Goal: Information Seeking & Learning: Learn about a topic

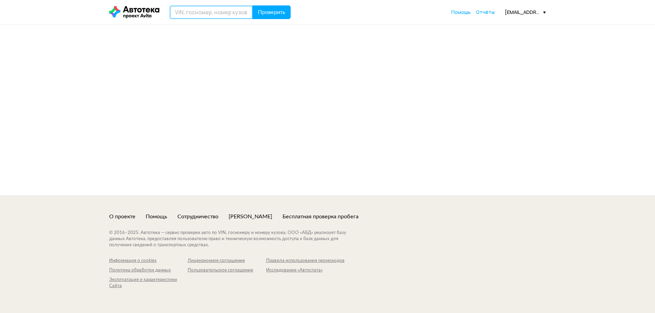
click at [223, 13] on input "text" at bounding box center [210, 12] width 83 height 14
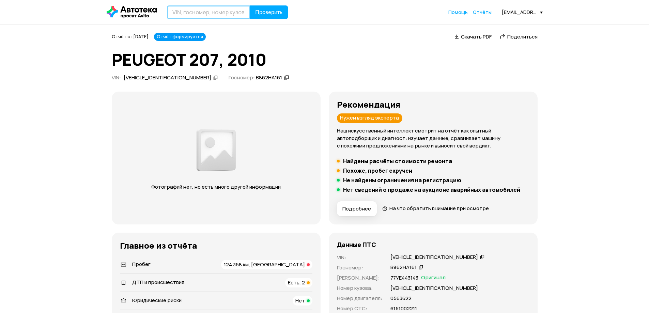
type input "[PERSON_NAME]"
type input "[US_VEHICLE_IDENTIFICATION_NUMBER]"
click at [260, 12] on span "Проверить" at bounding box center [268, 12] width 27 height 5
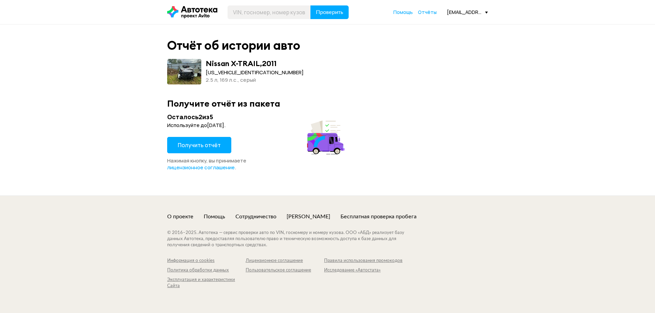
click at [207, 146] on span "Получить отчёт" at bounding box center [199, 145] width 43 height 8
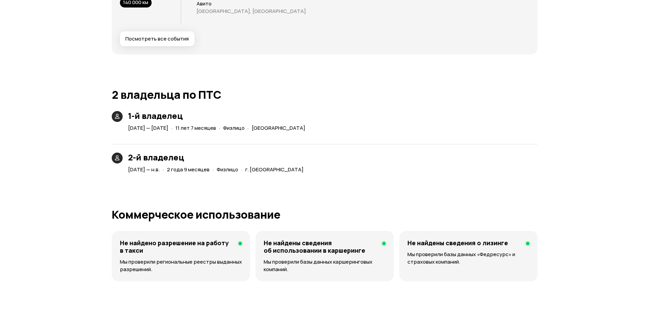
scroll to position [1364, 0]
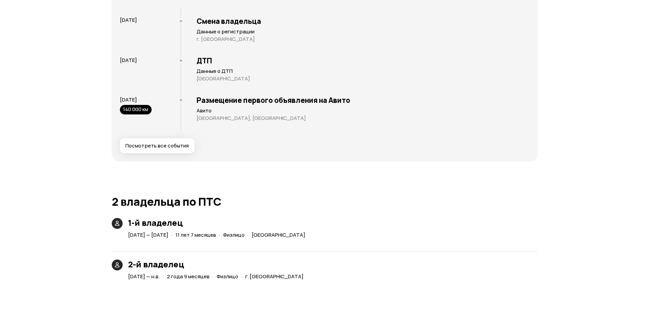
click at [174, 148] on span "Посмотреть все события" at bounding box center [156, 146] width 63 height 7
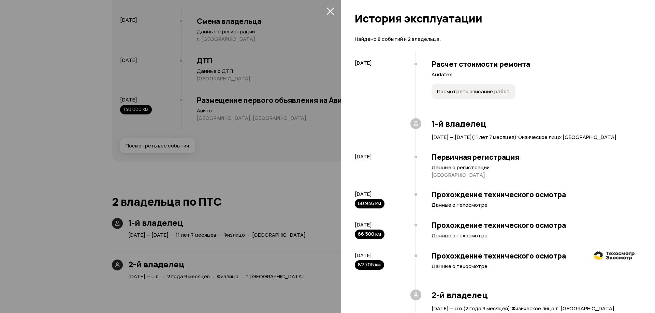
click at [331, 11] on icon "закрыть" at bounding box center [330, 12] width 8 height 8
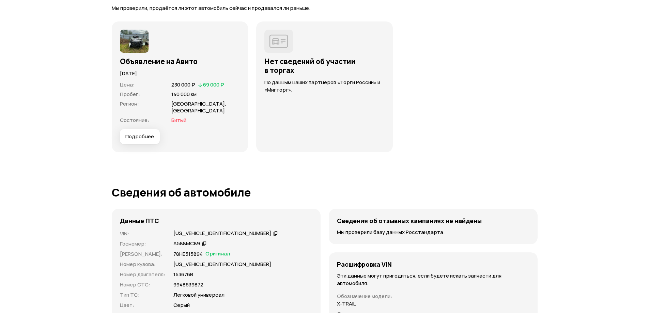
scroll to position [1909, 0]
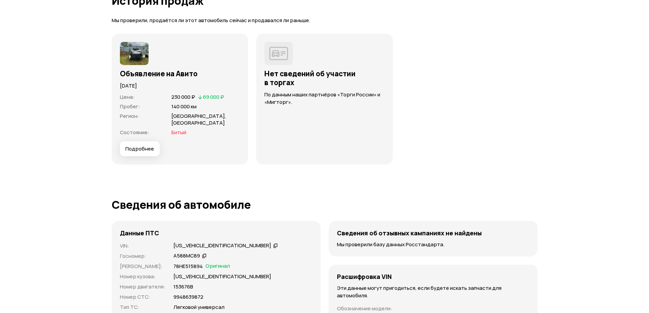
click at [144, 143] on button "Подробнее" at bounding box center [140, 148] width 40 height 15
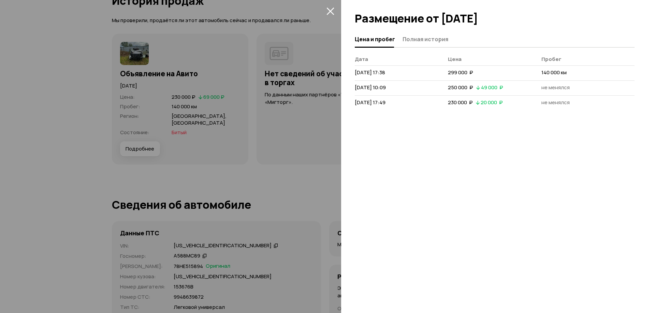
click at [334, 8] on button "закрыть" at bounding box center [330, 10] width 11 height 11
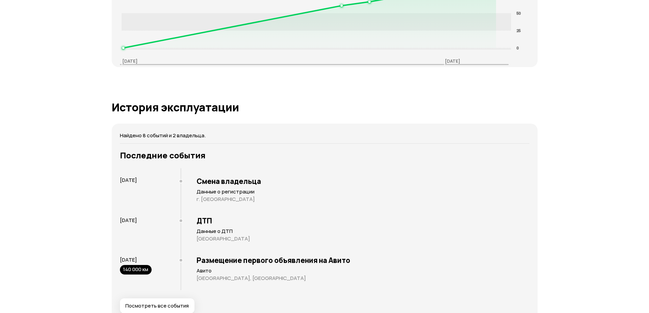
scroll to position [1193, 0]
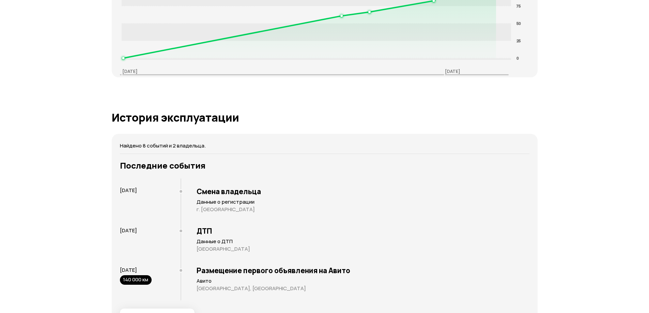
drag, startPoint x: 155, startPoint y: 230, endPoint x: 124, endPoint y: 231, distance: 31.1
click at [124, 231] on div "[DATE]" at bounding box center [150, 230] width 61 height 7
click at [178, 239] on div "[DATE]" at bounding box center [150, 242] width 61 height 40
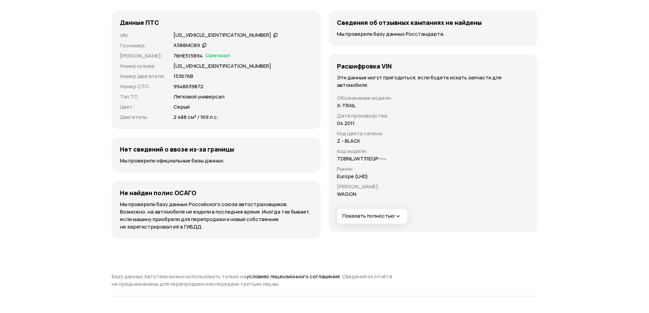
scroll to position [2114, 0]
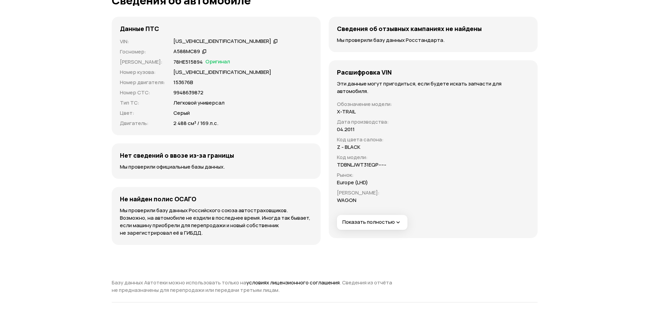
click at [391, 223] on span "Показать полностью" at bounding box center [372, 222] width 59 height 7
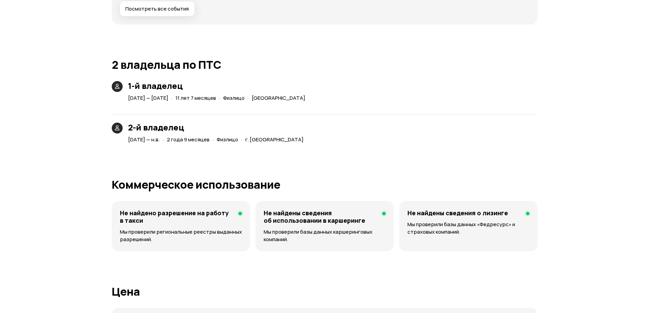
scroll to position [1500, 0]
drag, startPoint x: 163, startPoint y: 136, endPoint x: 173, endPoint y: 142, distance: 11.5
click at [160, 142] on span "[DATE] — н.в." at bounding box center [144, 140] width 32 height 7
drag, startPoint x: 172, startPoint y: 138, endPoint x: 163, endPoint y: 140, distance: 9.6
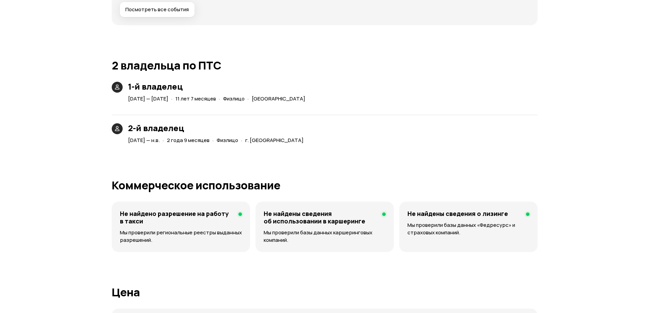
click at [160, 140] on span "[DATE] — н.в." at bounding box center [144, 140] width 32 height 7
click at [246, 130] on h3 "2-й владелец" at bounding box center [217, 128] width 178 height 10
drag, startPoint x: 195, startPoint y: 99, endPoint x: 210, endPoint y: 101, distance: 15.5
click at [210, 101] on div "[DATE] — [DATE] · 11 лет 7 месяцев · Физлицо · [GEOGRAPHIC_DATA]" at bounding box center [218, 99] width 183 height 10
click at [295, 82] on h3 "1-й владелец" at bounding box center [218, 87] width 180 height 10
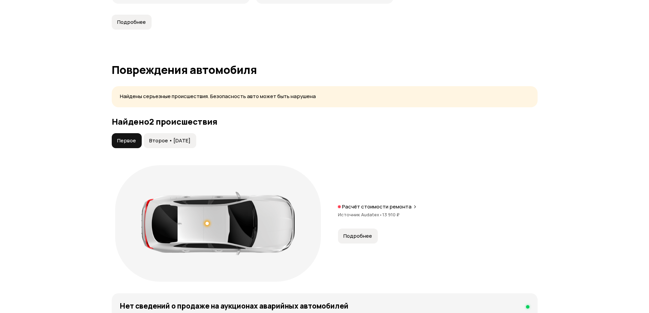
scroll to position [614, 0]
click at [119, 141] on span "Первое" at bounding box center [126, 141] width 19 height 7
click at [181, 144] on span "Второе • [DATE]" at bounding box center [169, 141] width 41 height 7
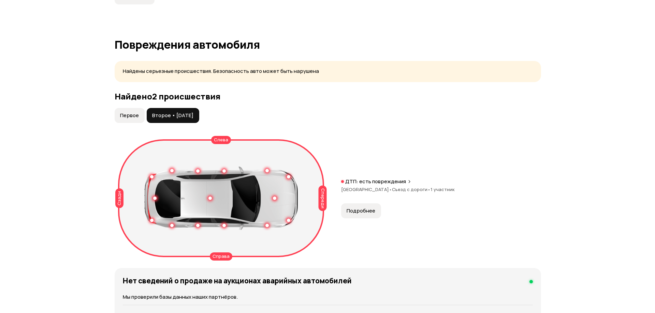
scroll to position [682, 0]
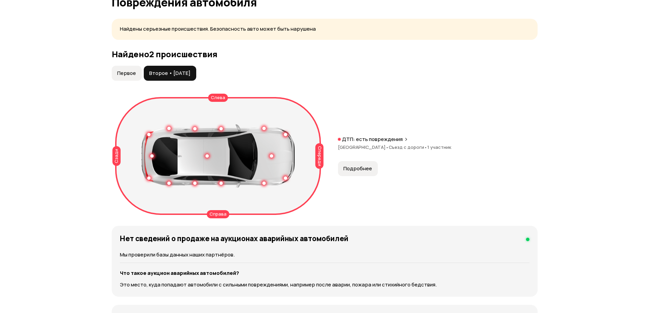
click at [363, 167] on span "Подробнее" at bounding box center [358, 168] width 29 height 7
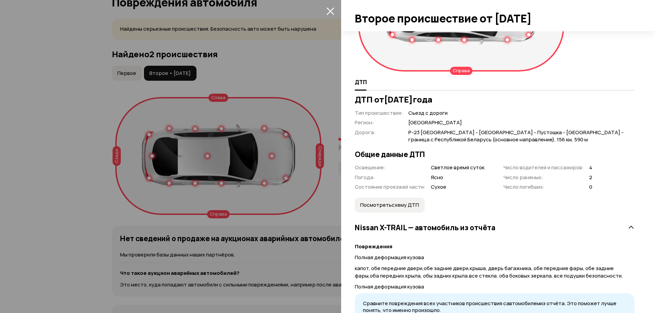
scroll to position [102, 0]
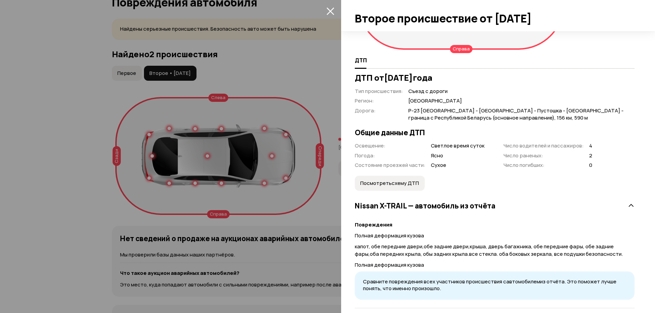
click at [405, 179] on button "Посмотреть схему ДТП" at bounding box center [390, 183] width 70 height 15
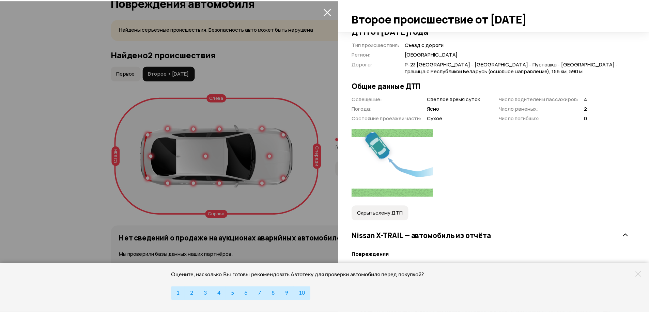
scroll to position [188, 0]
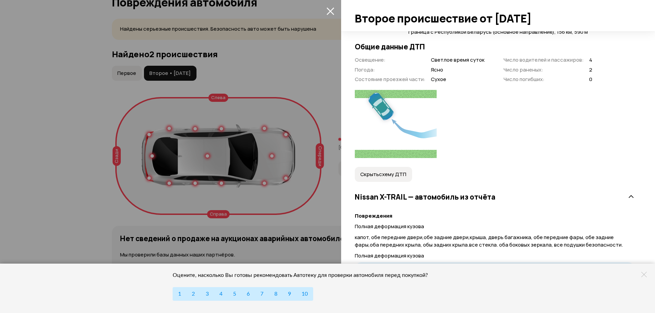
click at [331, 9] on icon "закрыть" at bounding box center [330, 11] width 8 height 8
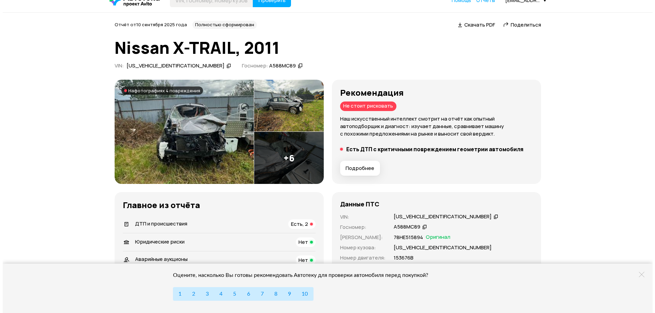
scroll to position [0, 0]
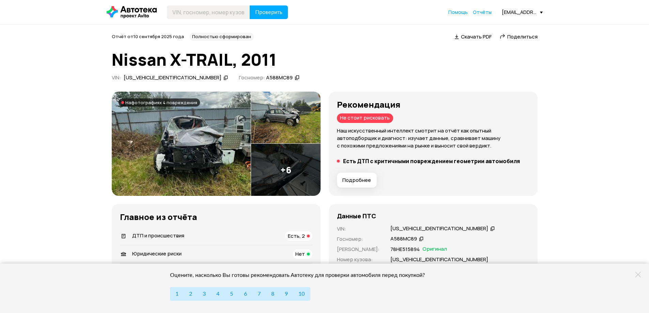
click at [284, 110] on img at bounding box center [286, 118] width 70 height 52
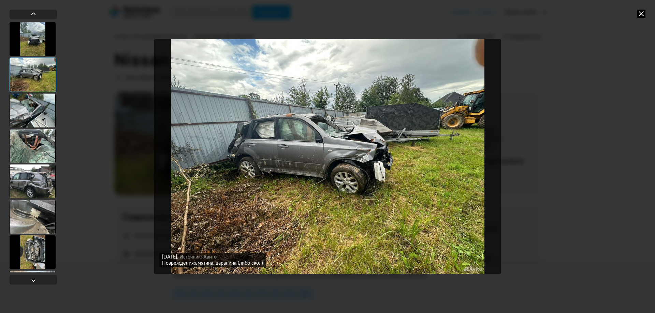
click at [42, 67] on div at bounding box center [33, 74] width 47 height 35
click at [45, 114] on div at bounding box center [33, 110] width 46 height 34
click at [37, 126] on div at bounding box center [33, 110] width 46 height 34
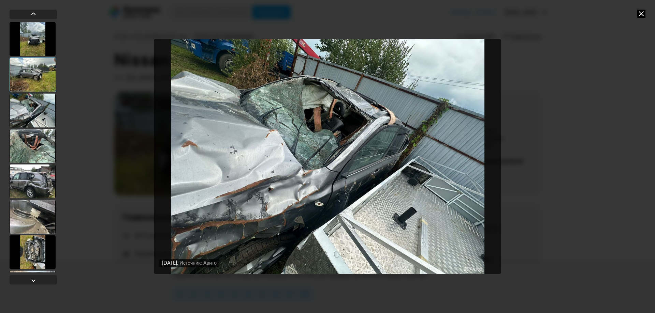
click at [41, 116] on div at bounding box center [33, 110] width 46 height 34
click at [38, 177] on div at bounding box center [33, 181] width 46 height 34
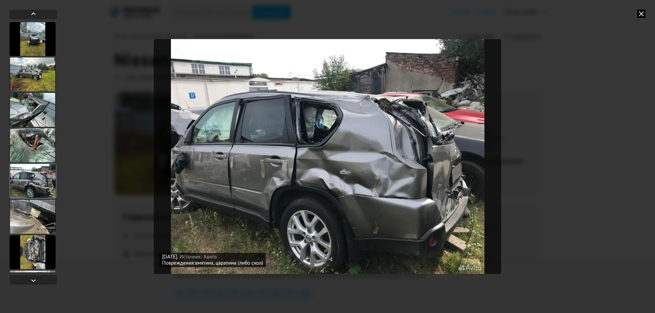
click at [28, 32] on div at bounding box center [33, 39] width 46 height 34
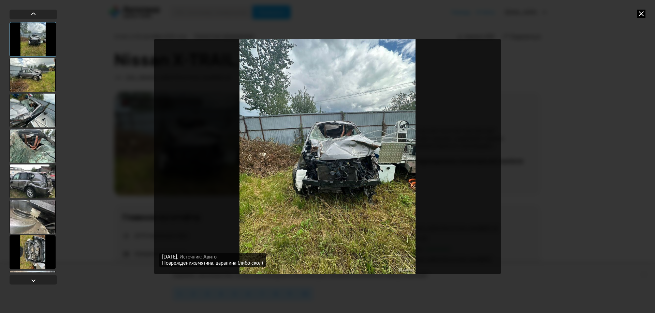
click at [44, 68] on div at bounding box center [33, 75] width 46 height 34
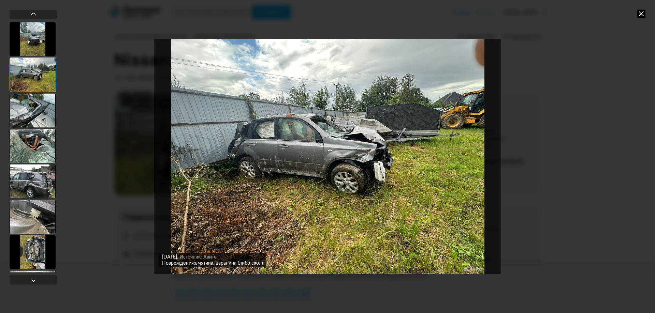
click at [39, 126] on div at bounding box center [33, 110] width 46 height 34
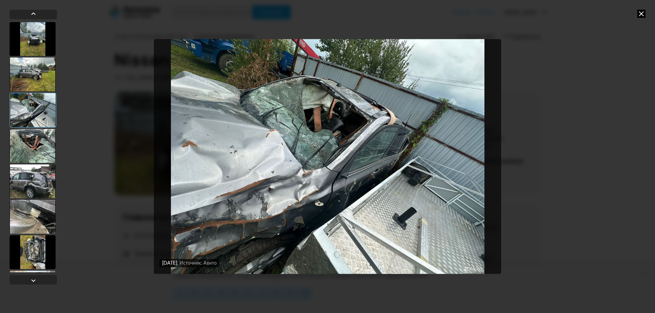
click at [43, 43] on div at bounding box center [33, 39] width 46 height 34
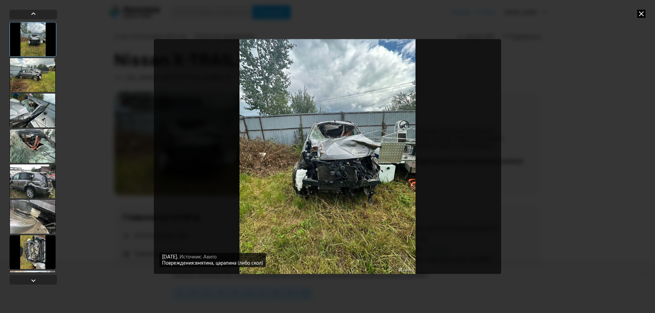
click at [55, 97] on div at bounding box center [33, 110] width 46 height 34
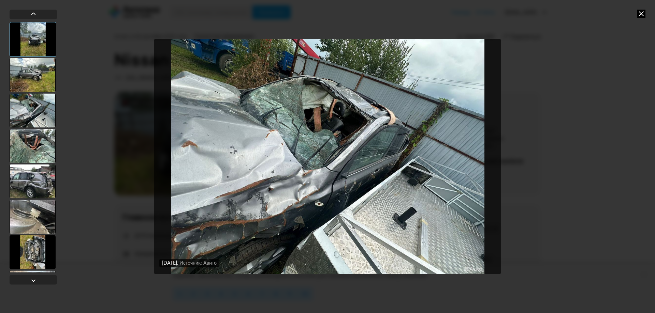
click at [37, 73] on div at bounding box center [33, 75] width 46 height 34
click at [37, 113] on div at bounding box center [33, 110] width 47 height 35
click at [30, 147] on div at bounding box center [33, 146] width 46 height 34
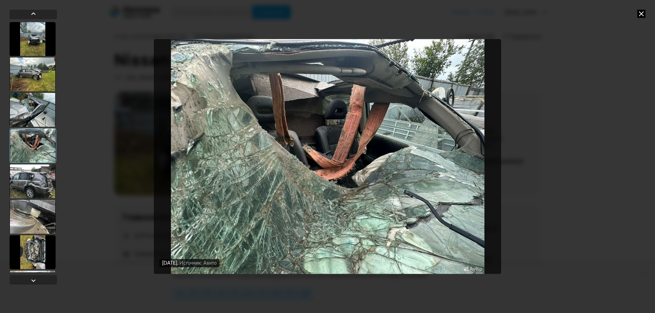
click at [45, 181] on div at bounding box center [33, 181] width 46 height 34
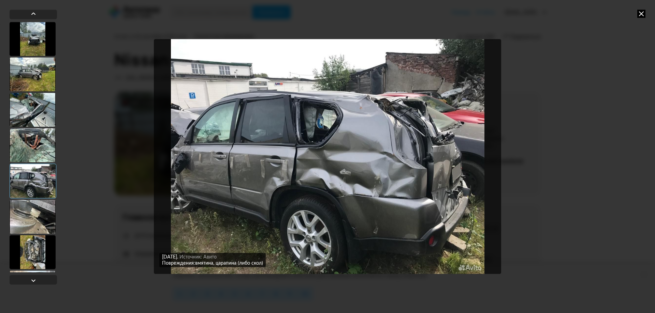
click at [42, 214] on div at bounding box center [33, 217] width 46 height 34
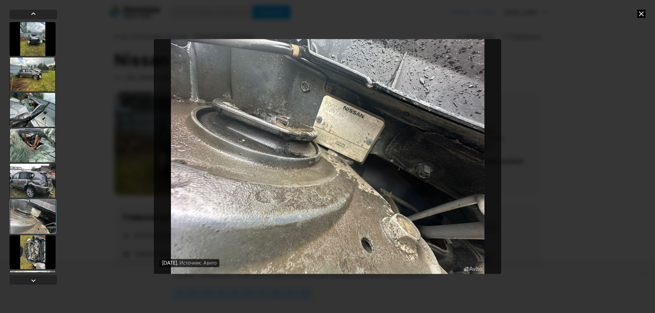
click at [42, 244] on div at bounding box center [33, 252] width 46 height 34
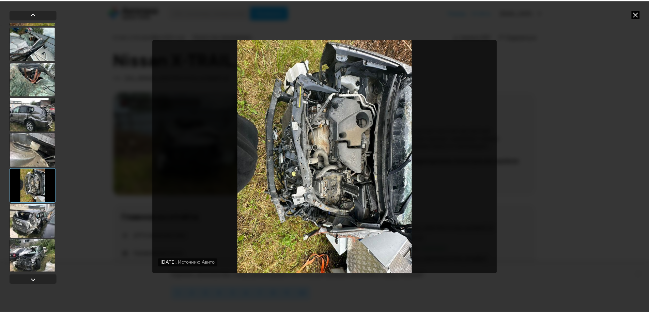
scroll to position [69, 0]
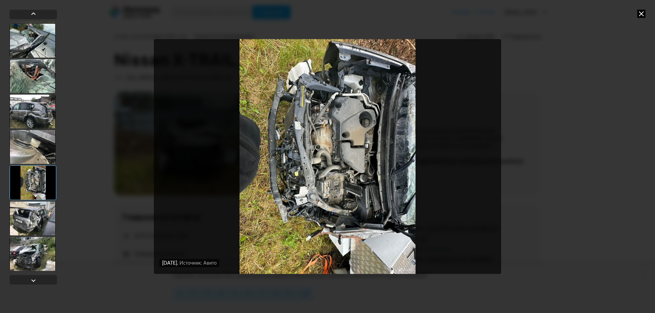
click at [23, 207] on div at bounding box center [33, 218] width 46 height 34
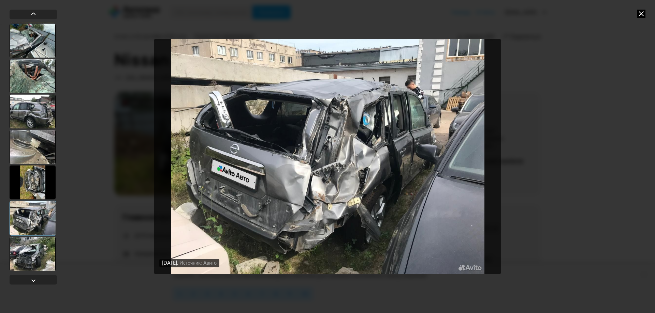
click at [34, 246] on div at bounding box center [33, 254] width 46 height 34
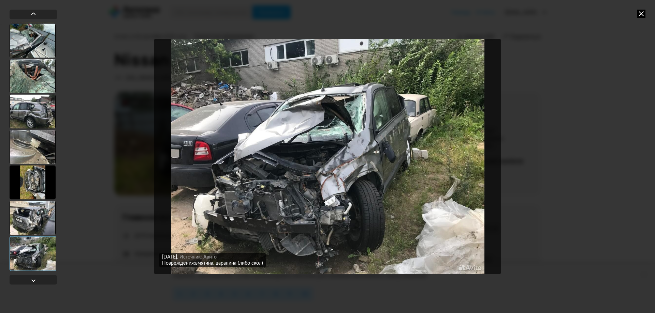
click at [636, 13] on div "[DATE] Источник: [PERSON_NAME]: вмятина, царапина (либо скол) [DATE] Источник: …" at bounding box center [327, 156] width 655 height 313
click at [642, 12] on icon at bounding box center [641, 14] width 8 height 8
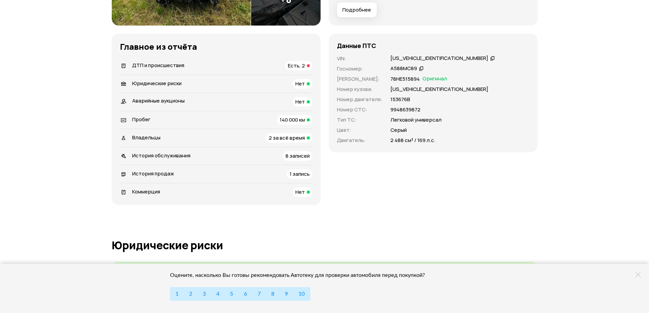
click at [302, 141] on span "2 за всё время" at bounding box center [287, 137] width 36 height 7
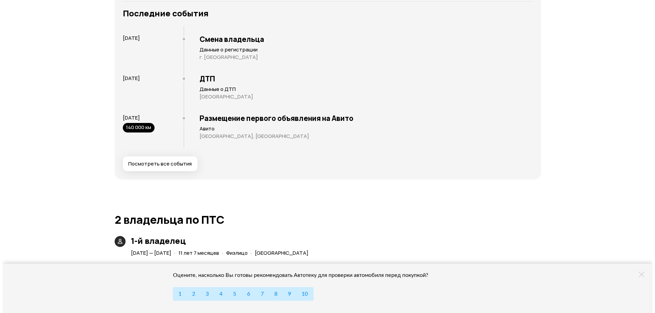
scroll to position [1355, 0]
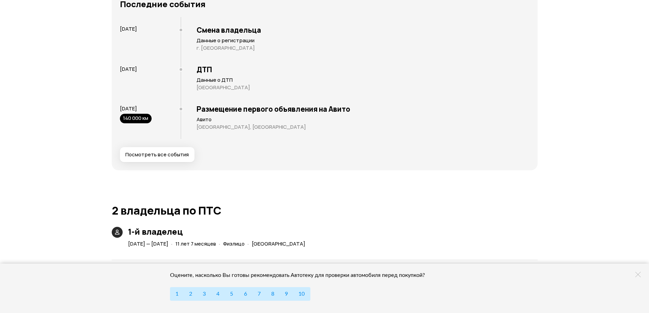
click at [152, 152] on span "Посмотреть все события" at bounding box center [156, 154] width 63 height 7
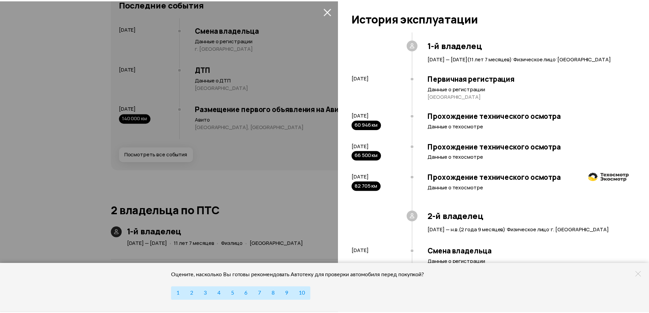
scroll to position [0, 0]
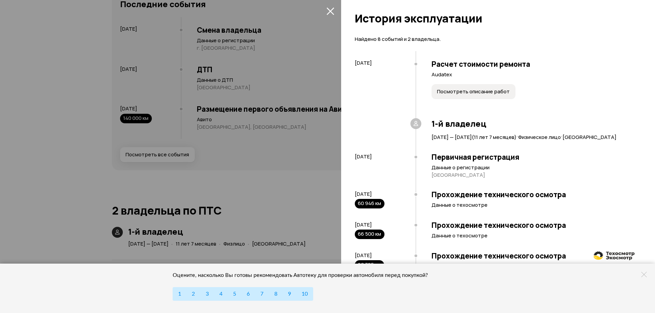
click at [326, 11] on icon "закрыть" at bounding box center [330, 11] width 8 height 8
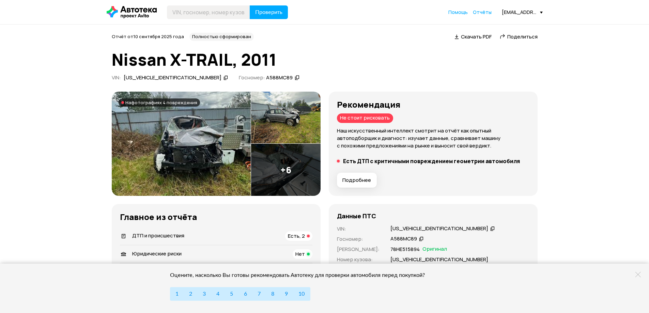
click at [226, 144] on img at bounding box center [181, 144] width 139 height 105
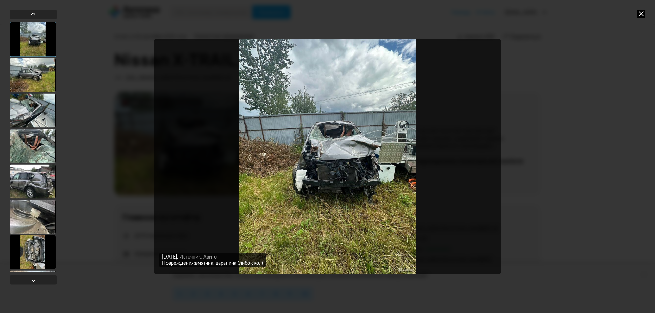
click at [46, 78] on div at bounding box center [33, 75] width 46 height 34
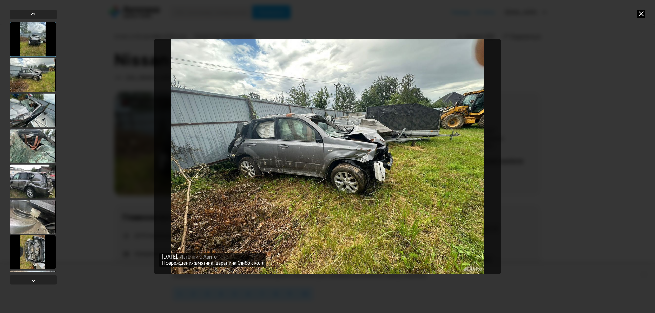
click at [44, 109] on div at bounding box center [33, 110] width 46 height 34
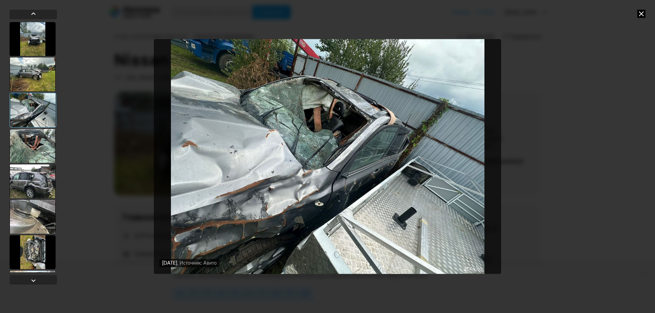
click at [37, 51] on div at bounding box center [33, 39] width 46 height 34
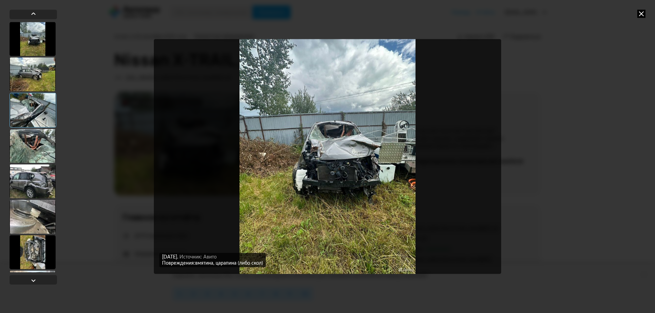
click at [40, 71] on div at bounding box center [33, 74] width 46 height 34
click at [26, 41] on div at bounding box center [33, 39] width 47 height 35
click at [36, 77] on div at bounding box center [33, 75] width 46 height 34
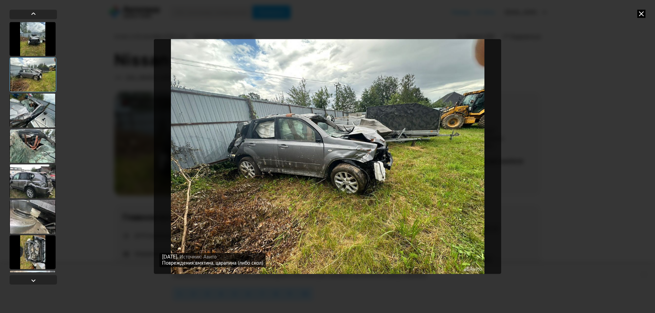
click at [36, 112] on div at bounding box center [33, 110] width 46 height 34
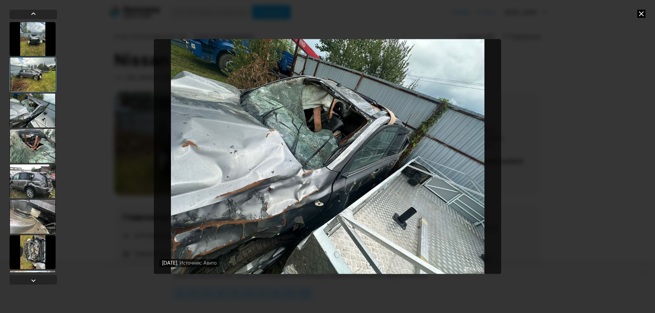
click at [36, 136] on div at bounding box center [33, 146] width 46 height 34
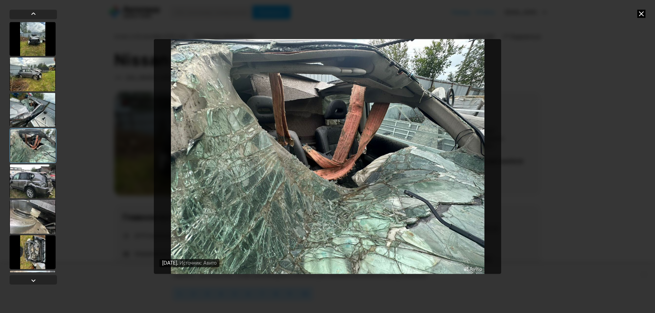
click at [34, 162] on div at bounding box center [33, 145] width 47 height 35
click at [39, 188] on div at bounding box center [33, 181] width 46 height 34
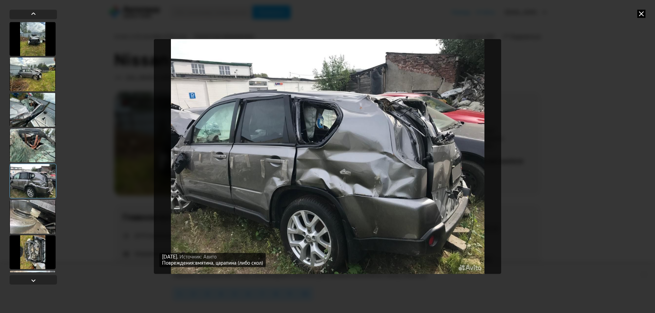
click at [15, 215] on div at bounding box center [33, 217] width 46 height 34
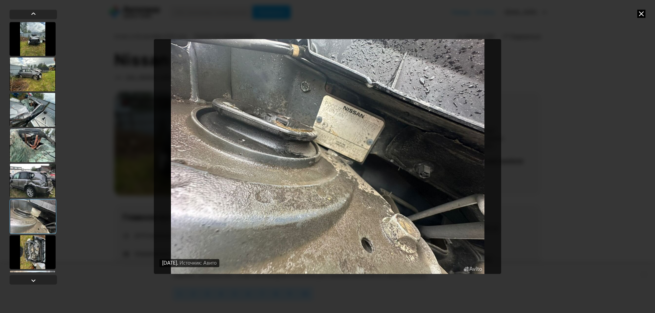
click at [30, 252] on div at bounding box center [33, 252] width 46 height 34
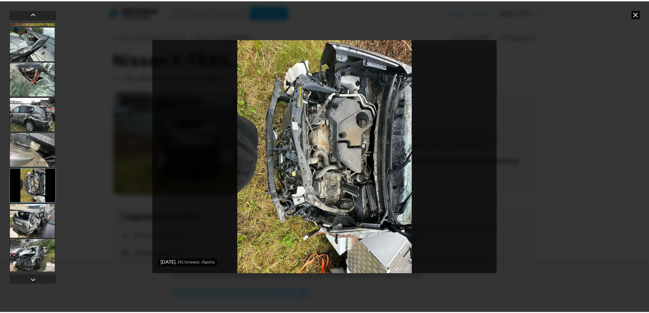
scroll to position [68, 0]
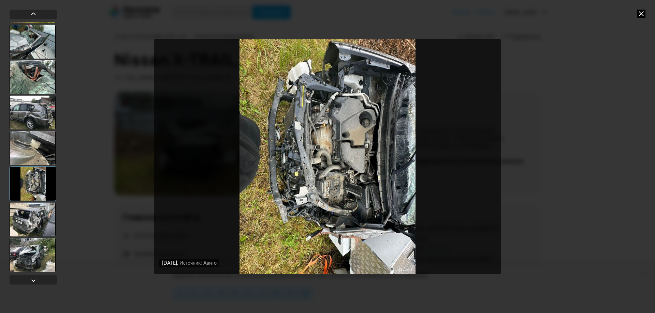
click at [39, 230] on div at bounding box center [33, 220] width 46 height 34
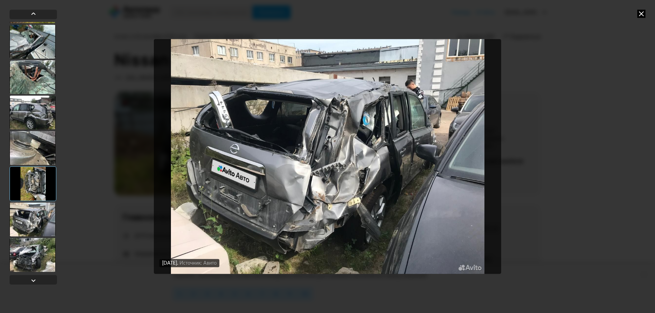
click at [36, 253] on div at bounding box center [33, 255] width 46 height 34
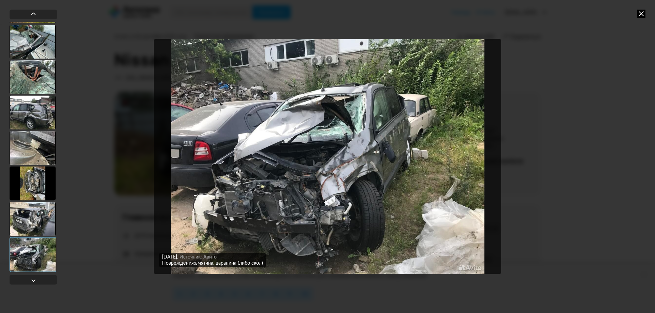
click at [350, 225] on img "Go to Slide 9" at bounding box center [327, 156] width 347 height 235
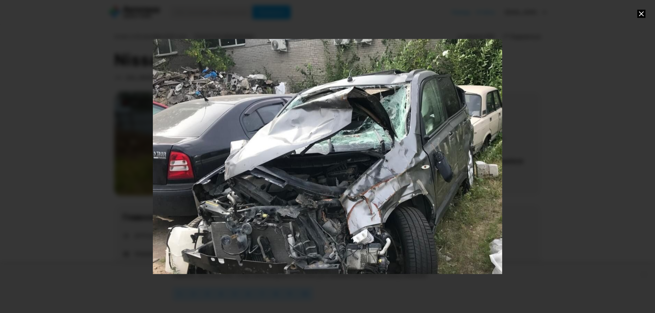
click at [534, 175] on div at bounding box center [327, 156] width 655 height 313
click at [646, 11] on div at bounding box center [327, 156] width 655 height 313
click at [642, 13] on icon at bounding box center [641, 14] width 8 height 8
